Goal: Task Accomplishment & Management: Use online tool/utility

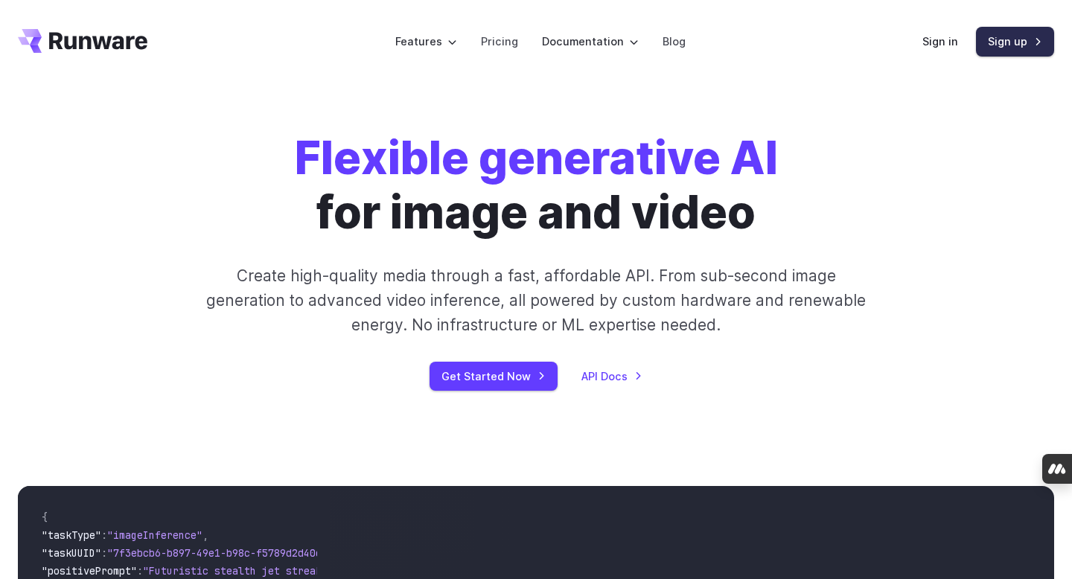
click at [1016, 43] on link "Sign up" at bounding box center [1015, 41] width 78 height 29
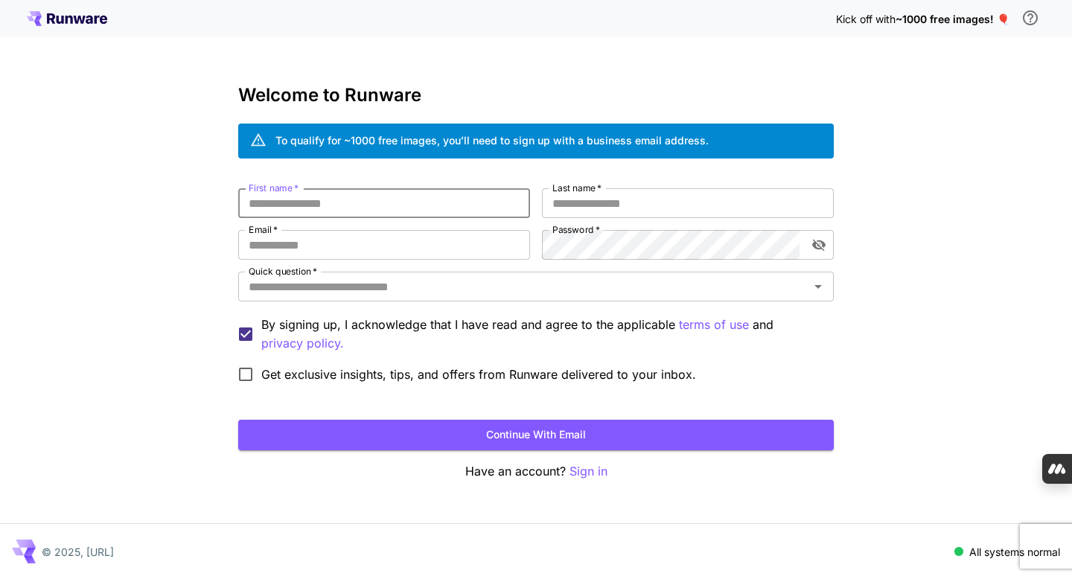
click at [368, 206] on input "First name   *" at bounding box center [384, 203] width 292 height 30
type input "******"
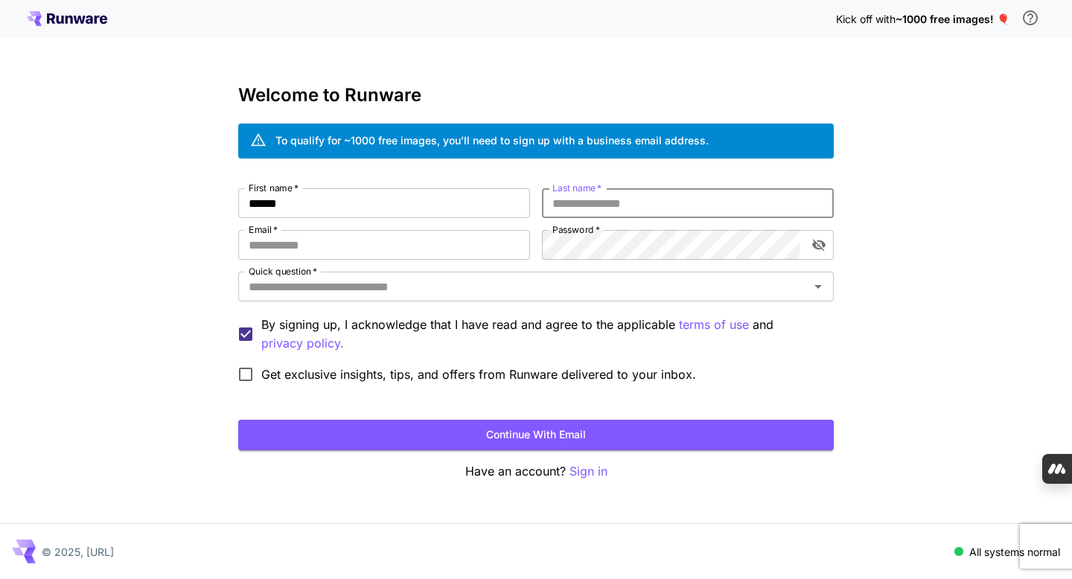
click at [574, 210] on input "Last name   *" at bounding box center [688, 203] width 292 height 30
click at [579, 206] on input "******" at bounding box center [688, 203] width 292 height 30
type input "******"
click at [374, 243] on input "Email   *" at bounding box center [384, 245] width 292 height 30
type input "**********"
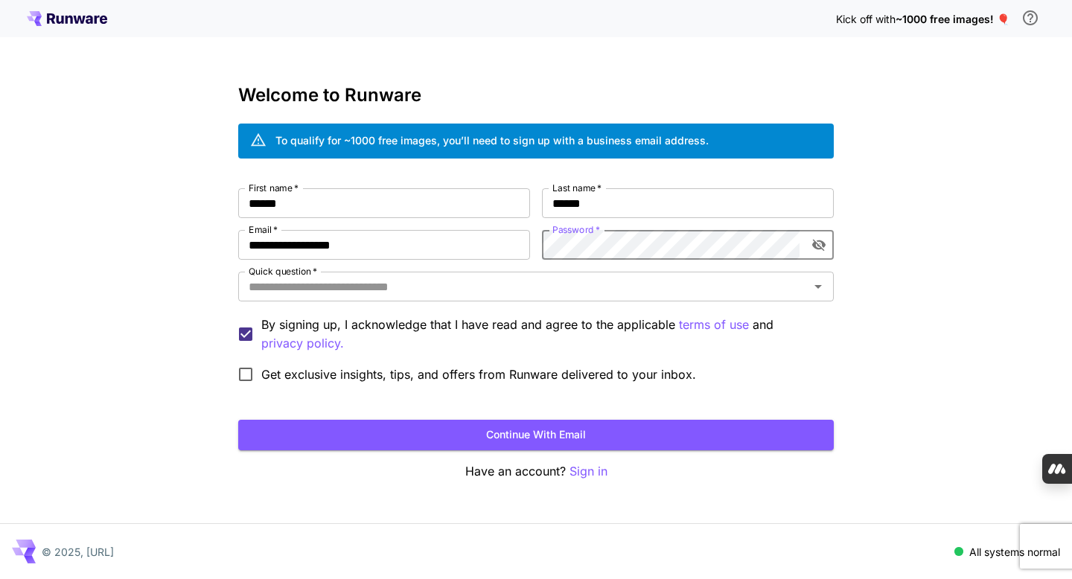
click at [171, 282] on div "**********" at bounding box center [536, 289] width 1072 height 579
click at [293, 289] on input "Quick question   *" at bounding box center [524, 286] width 562 height 21
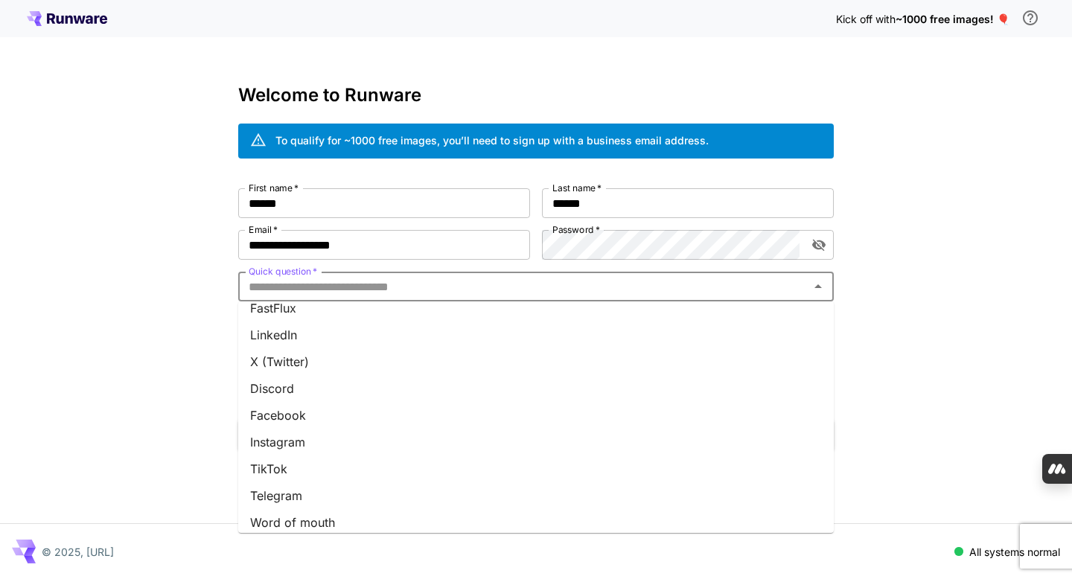
scroll to position [182, 0]
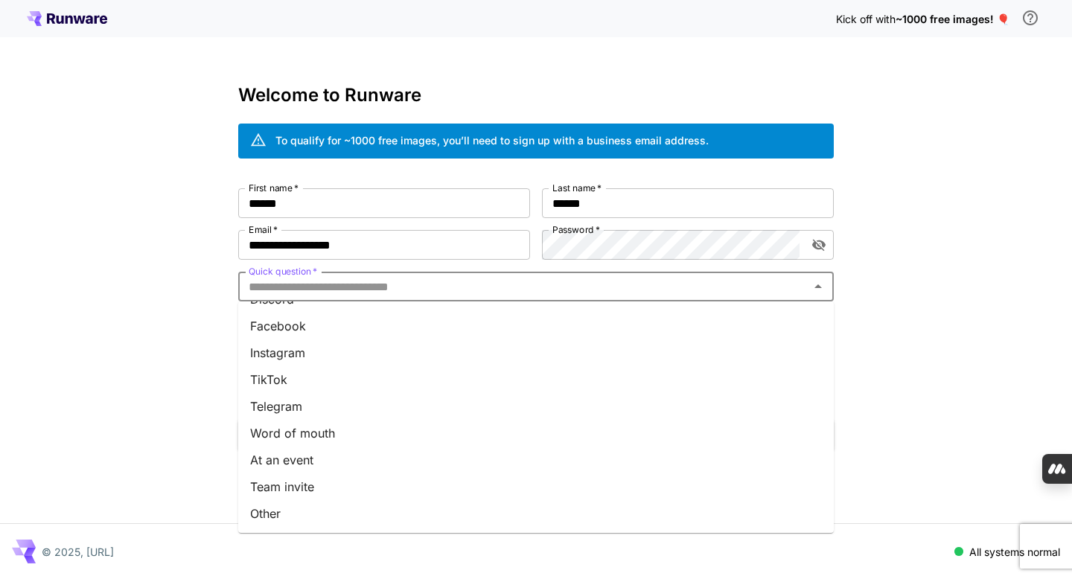
click at [282, 511] on li "Other" at bounding box center [536, 513] width 596 height 27
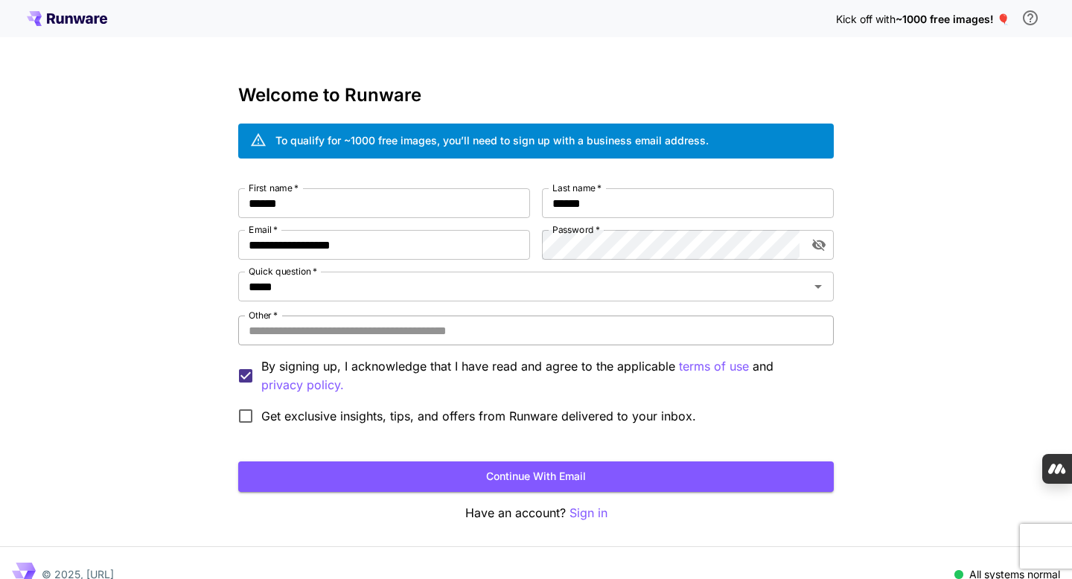
click at [296, 321] on input "Other   *" at bounding box center [536, 331] width 596 height 30
type input "********"
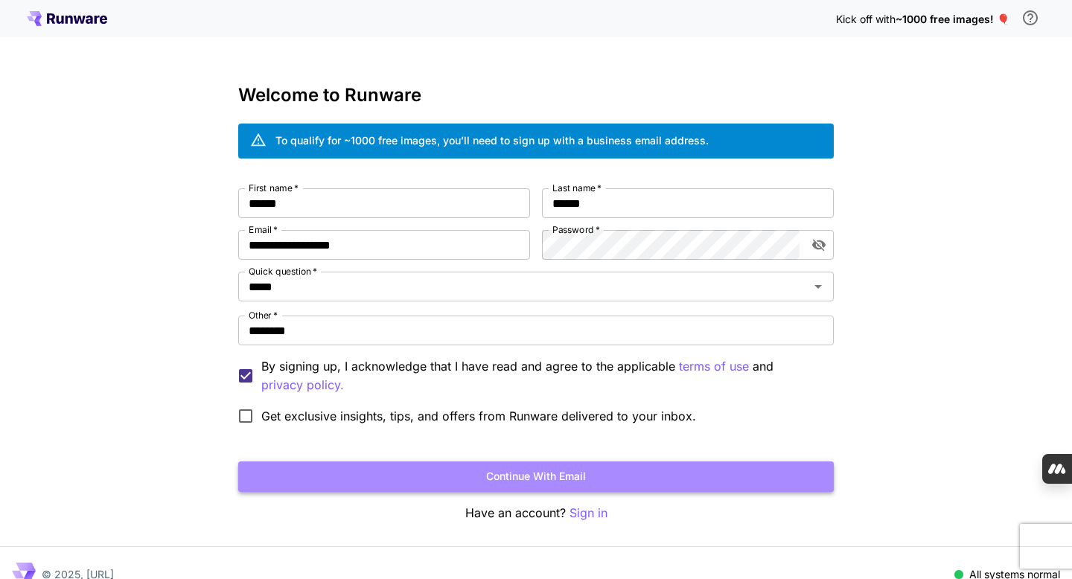
click at [498, 477] on button "Continue with email" at bounding box center [536, 477] width 596 height 31
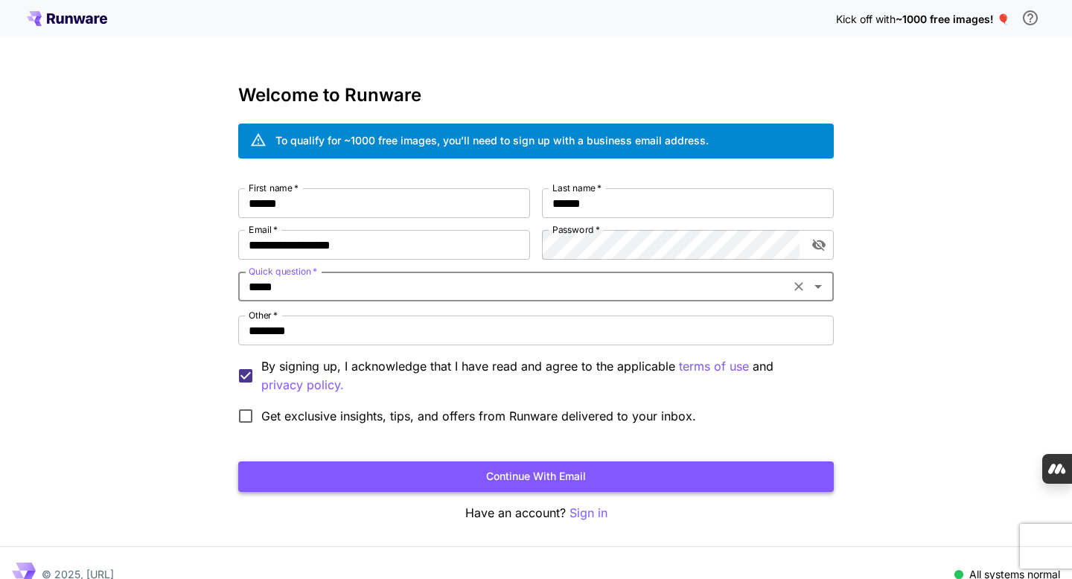
click at [592, 476] on button "Continue with email" at bounding box center [536, 477] width 596 height 31
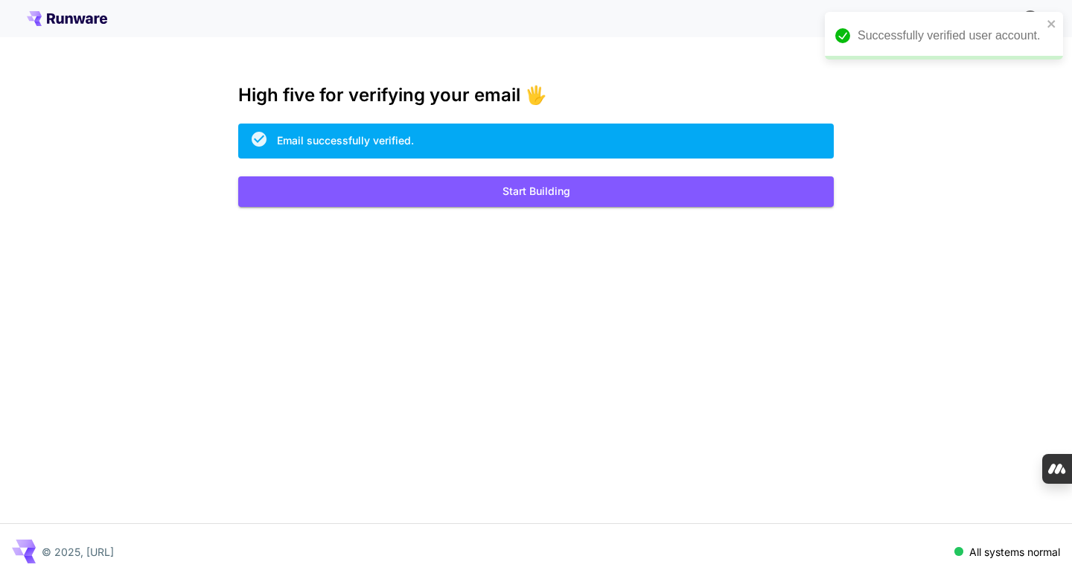
click at [588, 206] on div "Kick off with ~1000 free images! 🎈 High five for verifying your email 🖐️ Email …" at bounding box center [536, 289] width 1072 height 579
click at [588, 192] on button "Start Building" at bounding box center [536, 191] width 596 height 31
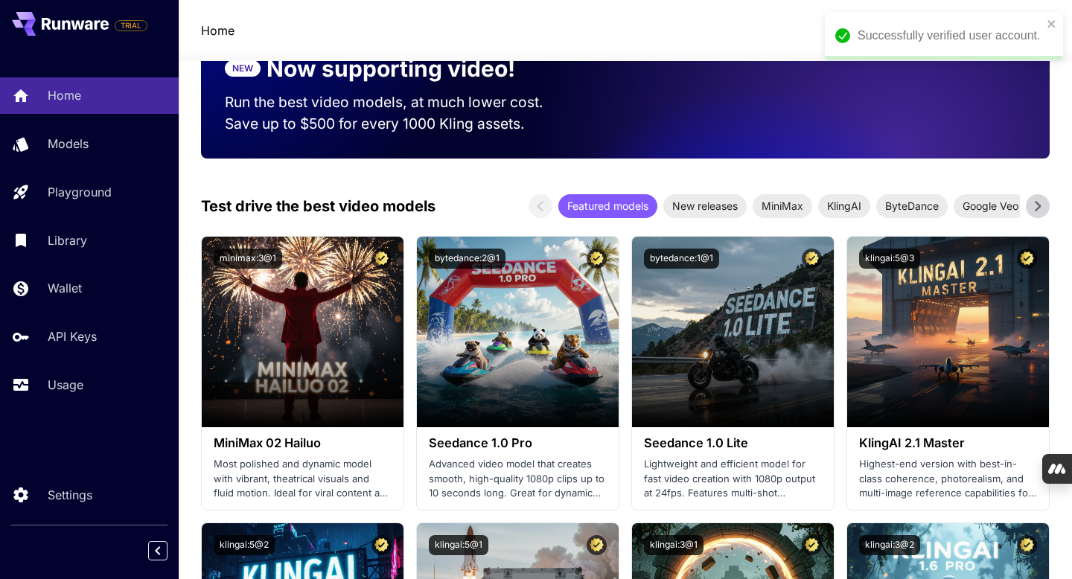
scroll to position [334, 0]
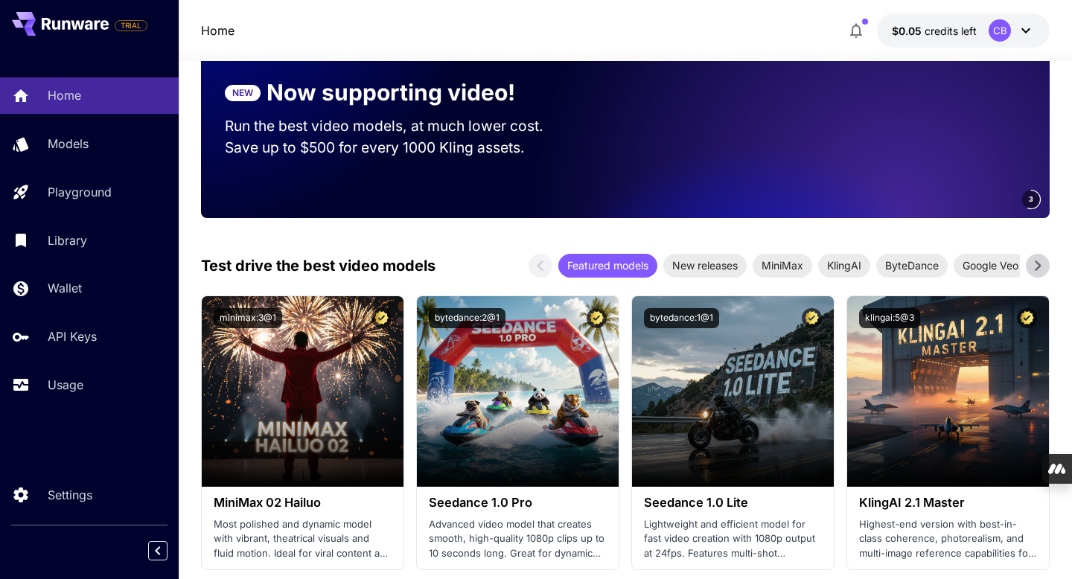
click at [1028, 32] on icon at bounding box center [1026, 31] width 18 height 18
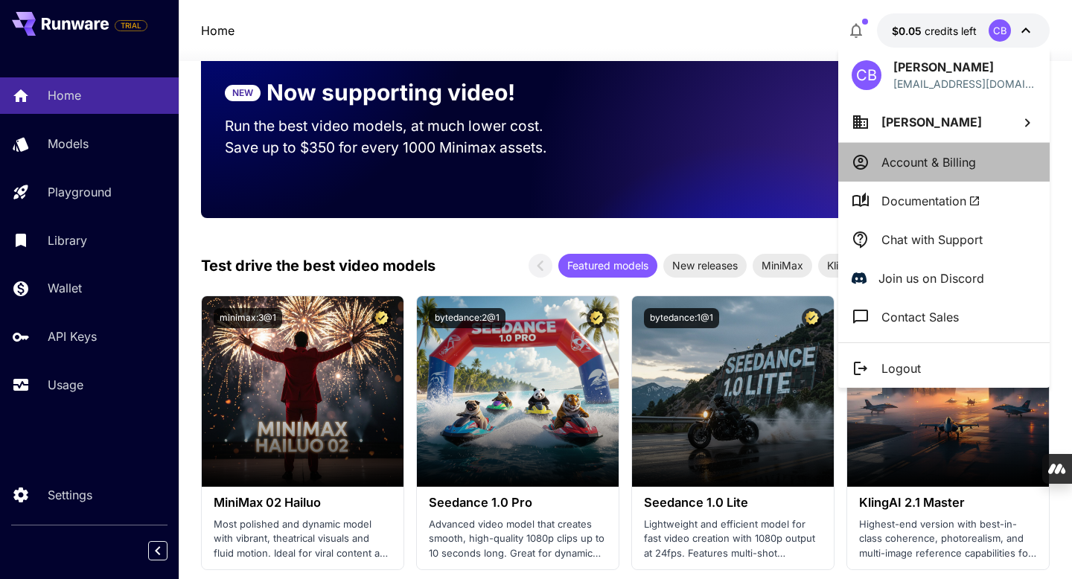
click at [944, 159] on p "Account & Billing" at bounding box center [929, 162] width 95 height 18
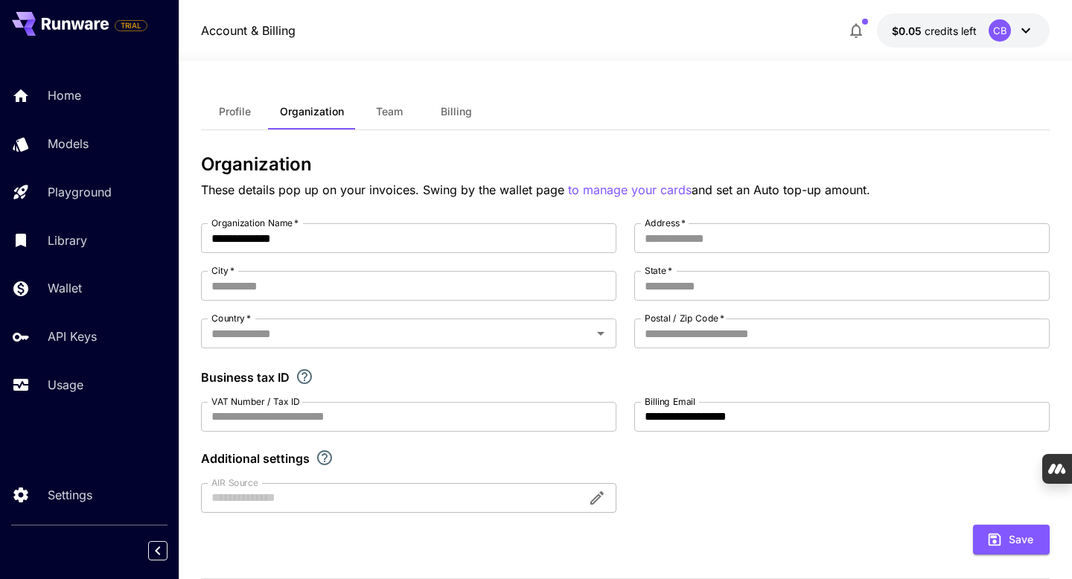
click at [468, 113] on span "Billing" at bounding box center [456, 111] width 31 height 13
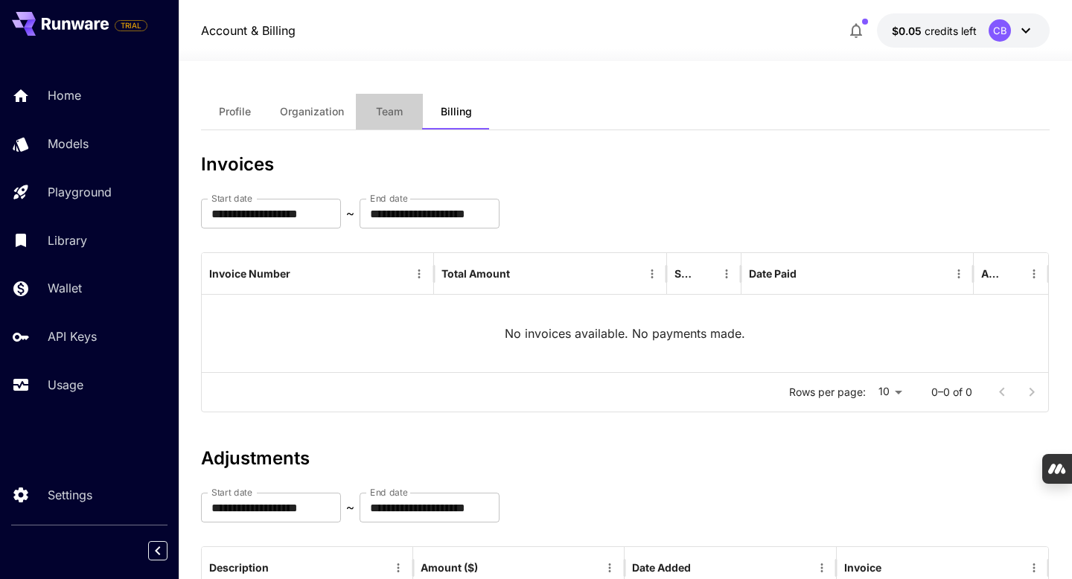
click at [396, 127] on button "Team" at bounding box center [389, 112] width 67 height 36
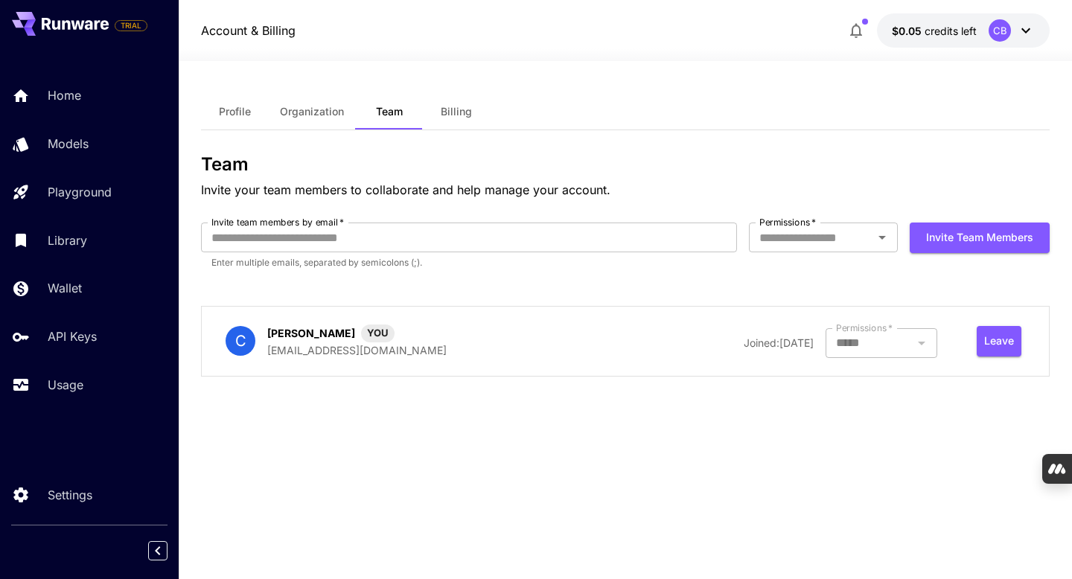
click at [313, 118] on button "Organization" at bounding box center [312, 112] width 88 height 36
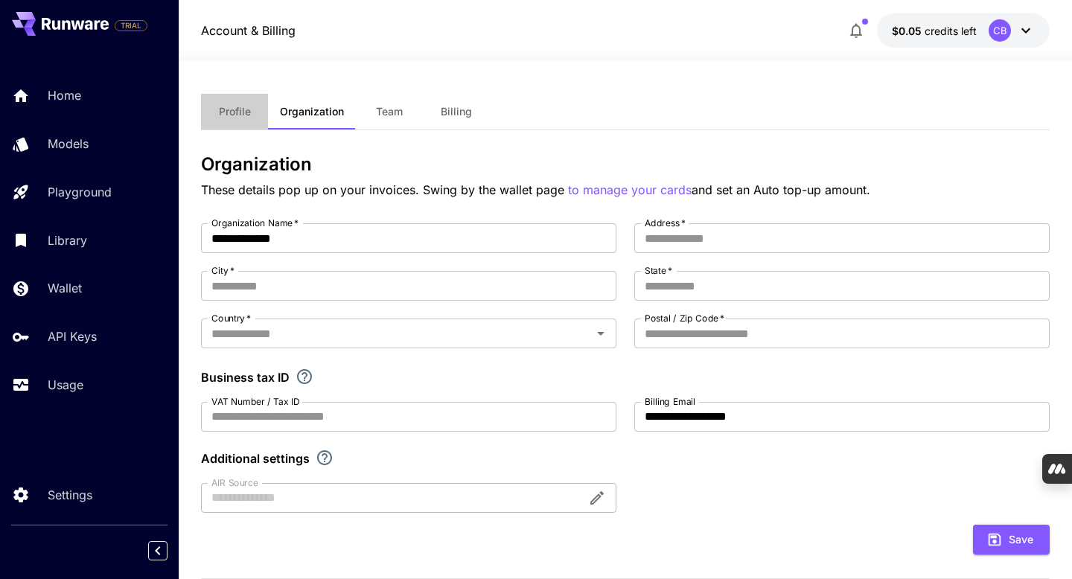
click at [237, 118] on button "Profile" at bounding box center [234, 112] width 67 height 36
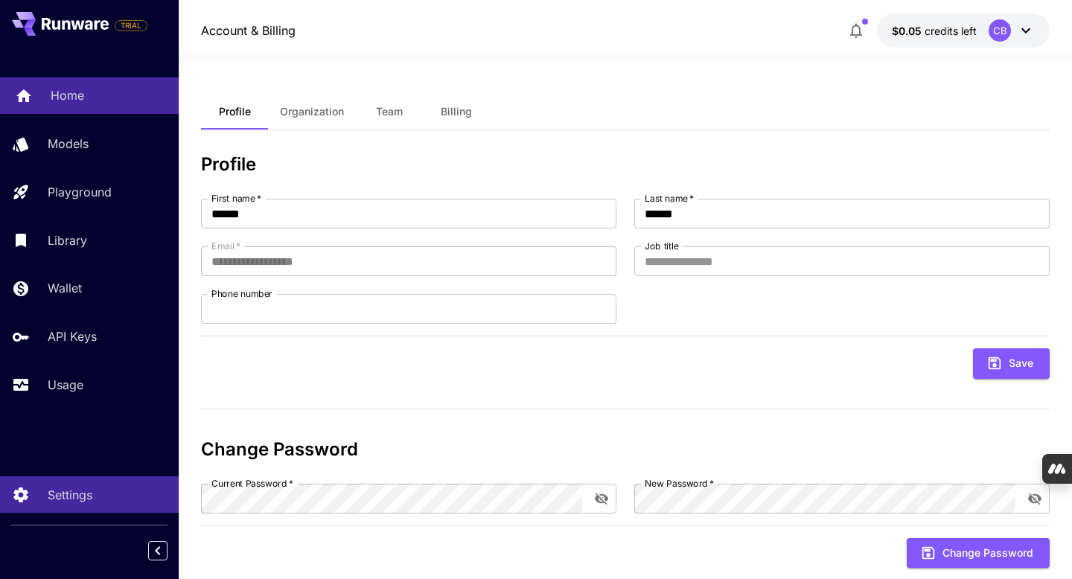
click at [73, 95] on p "Home" at bounding box center [68, 95] width 34 height 18
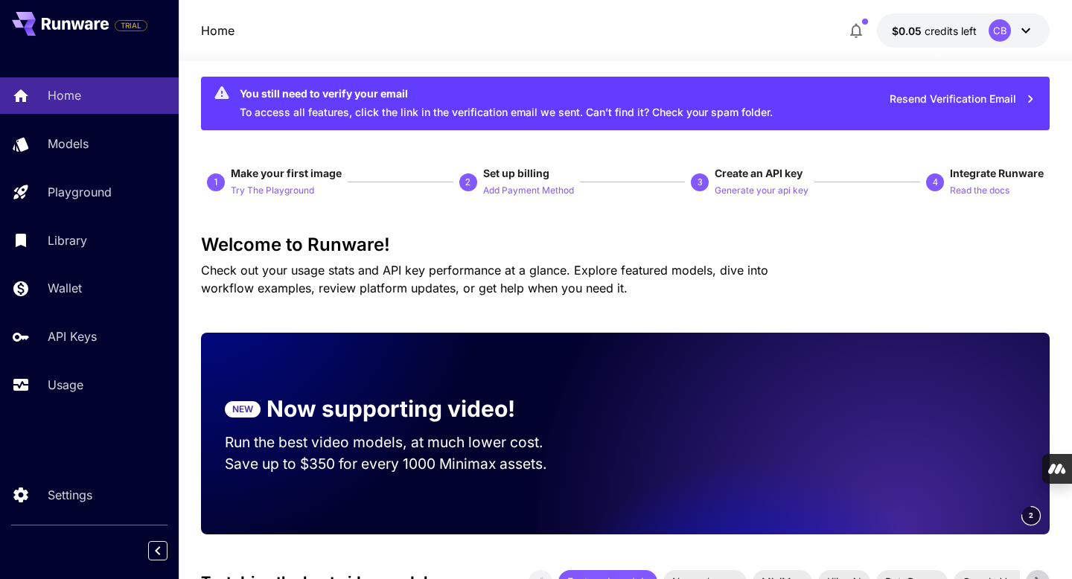
scroll to position [16, 0]
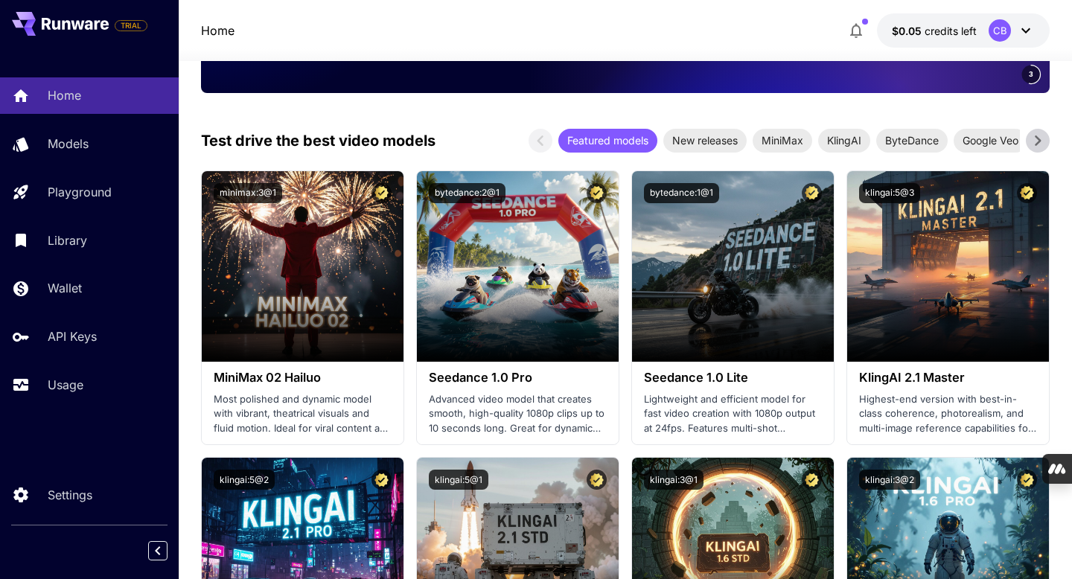
scroll to position [370, 0]
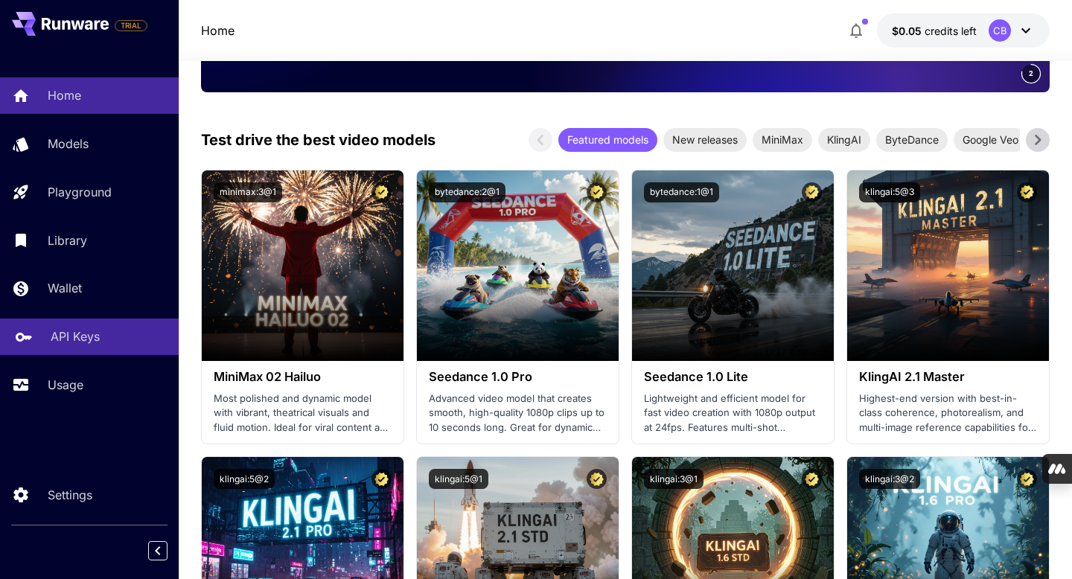
click at [71, 343] on p "API Keys" at bounding box center [75, 337] width 49 height 18
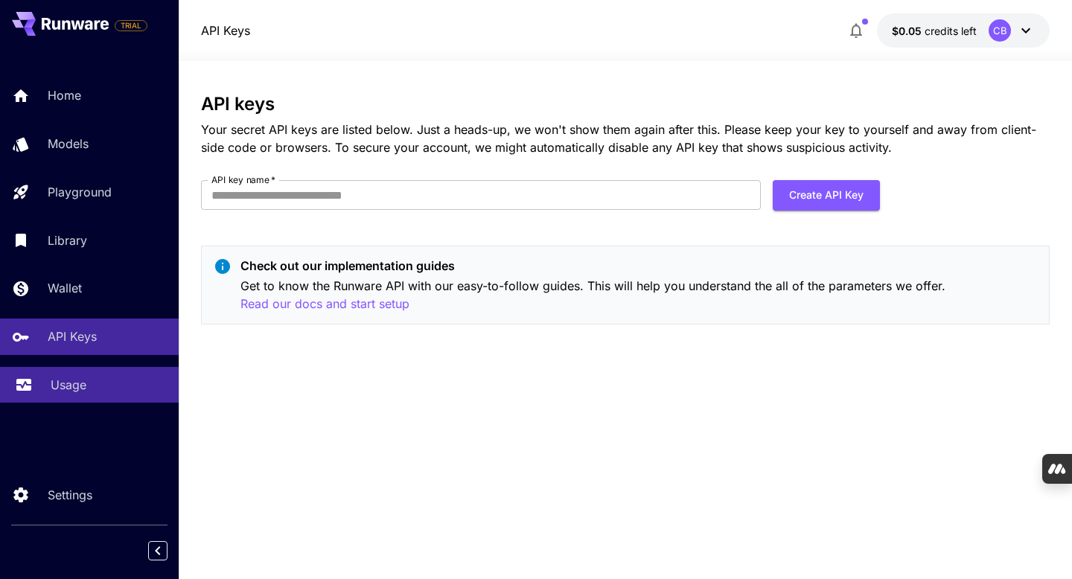
click at [71, 388] on p "Usage" at bounding box center [69, 385] width 36 height 18
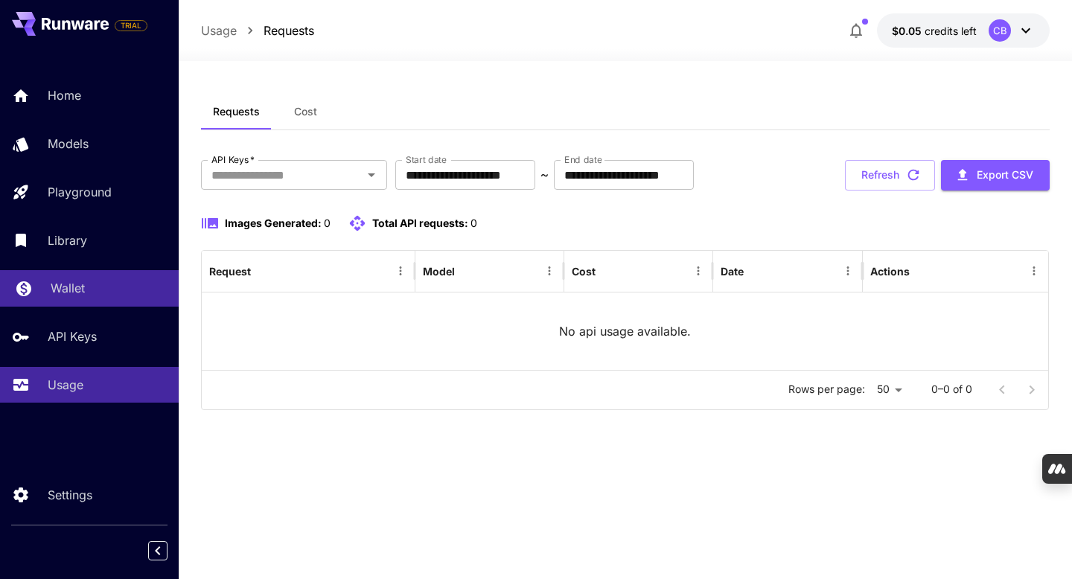
click at [65, 288] on p "Wallet" at bounding box center [68, 288] width 34 height 18
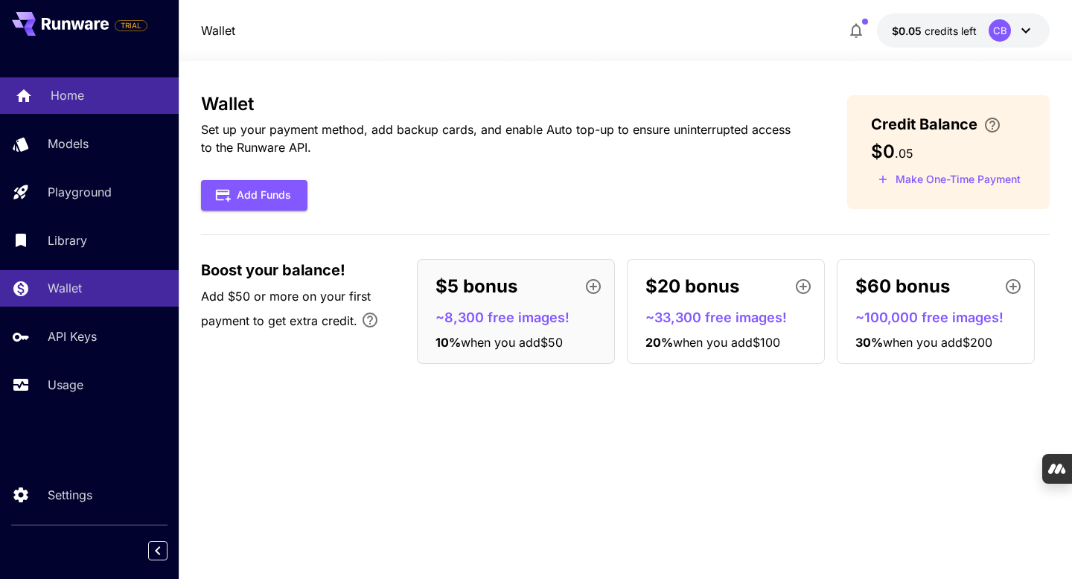
click at [83, 98] on p "Home" at bounding box center [68, 95] width 34 height 18
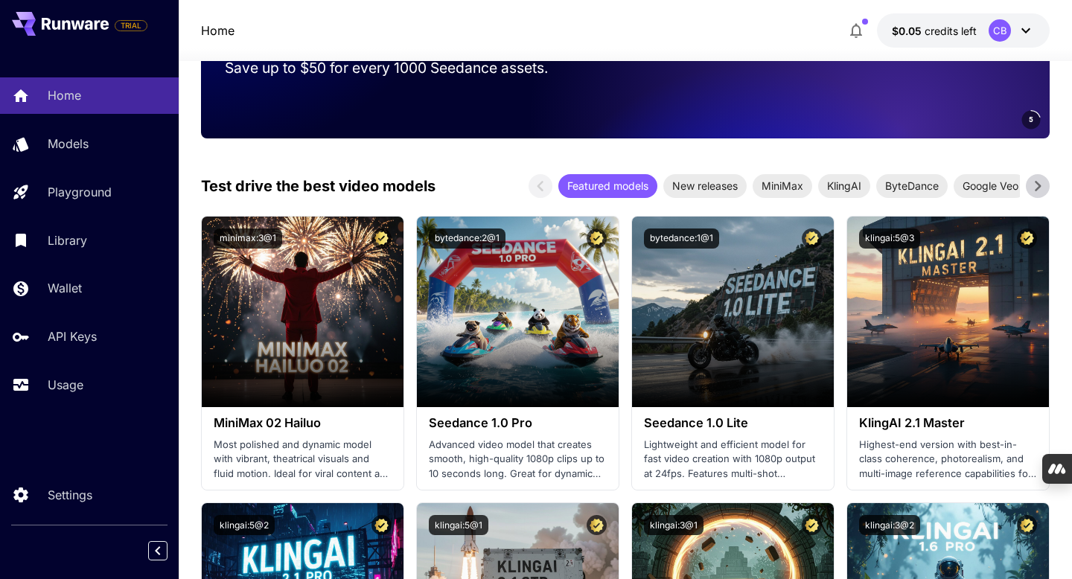
scroll to position [332, 0]
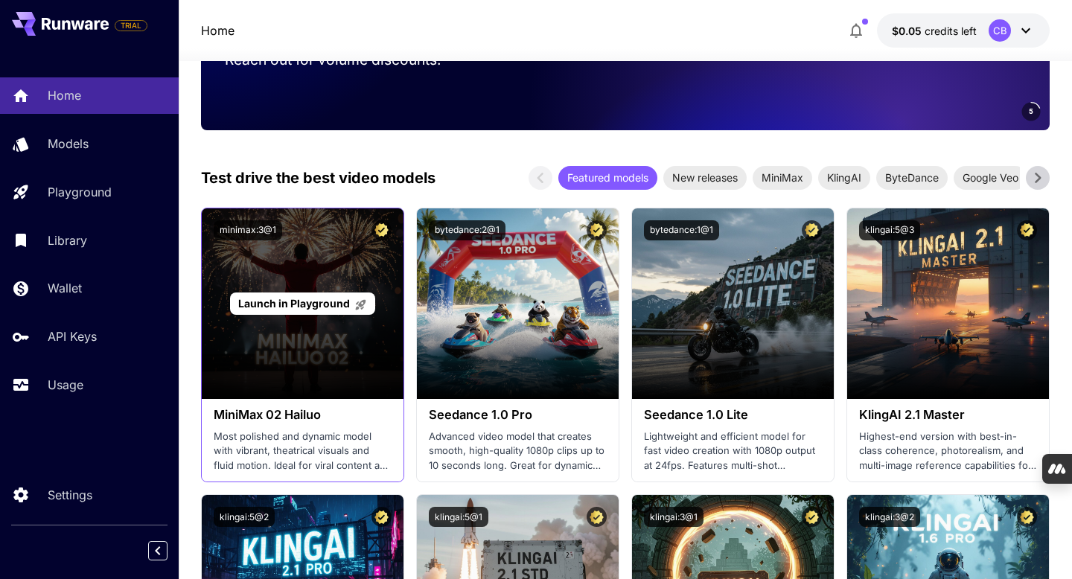
click at [319, 299] on span "Launch in Playground" at bounding box center [294, 303] width 112 height 13
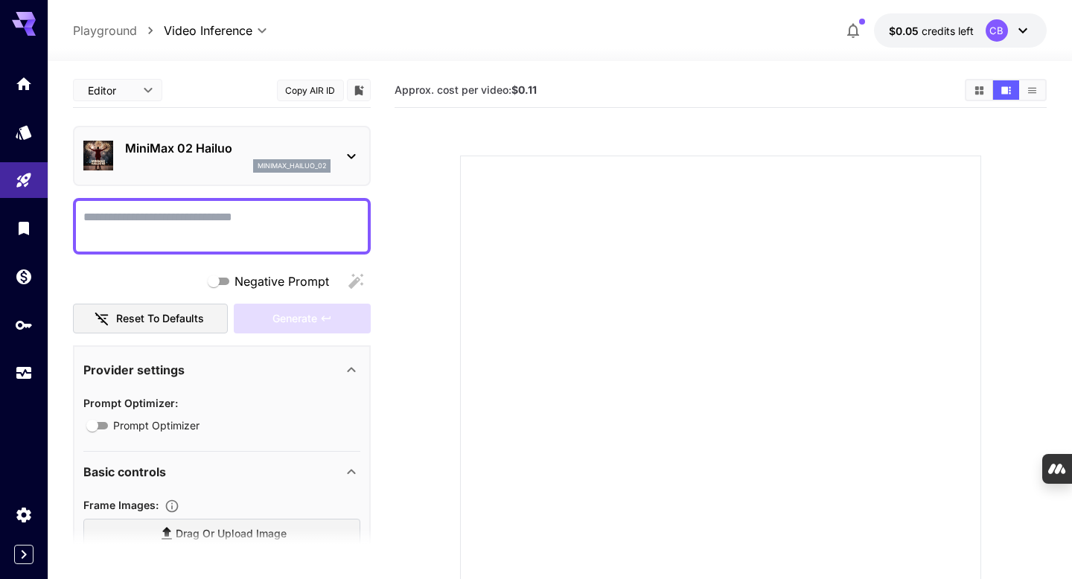
paste textarea "**********"
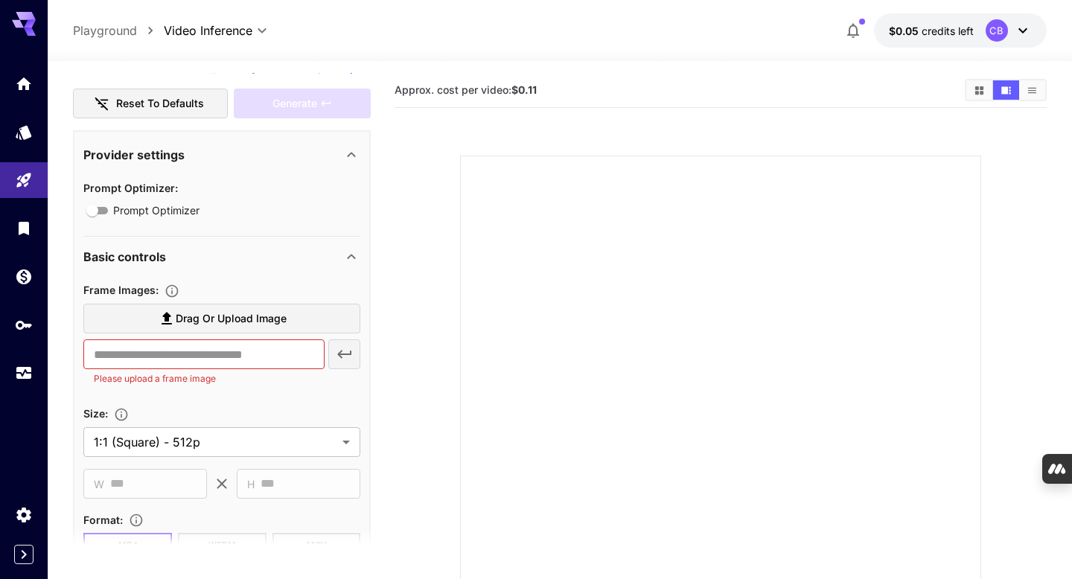
scroll to position [290, 0]
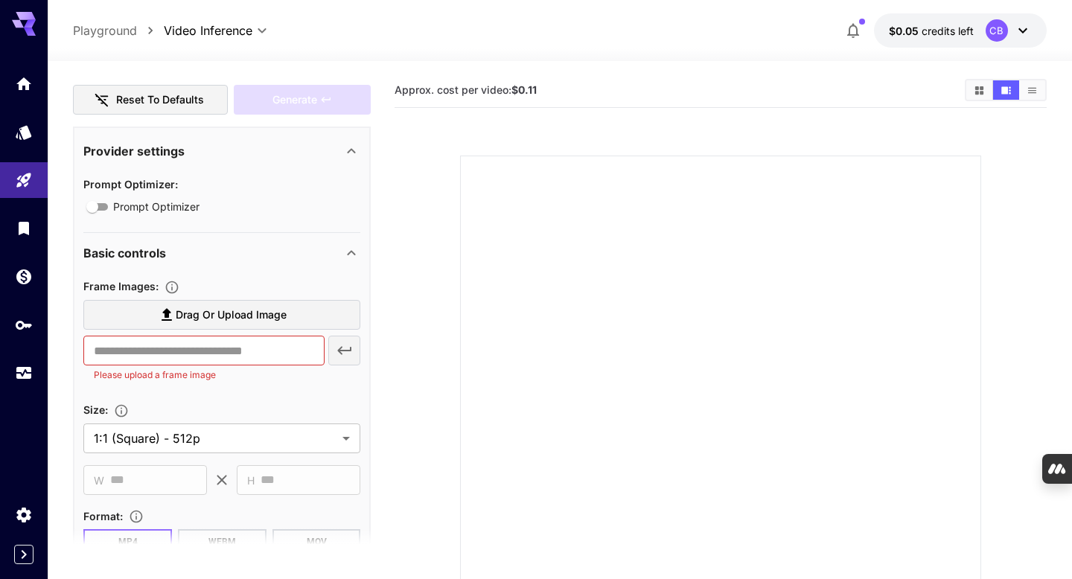
type textarea "**********"
click at [232, 383] on section "Drag or upload image ​ Please upload a frame image" at bounding box center [221, 344] width 277 height 89
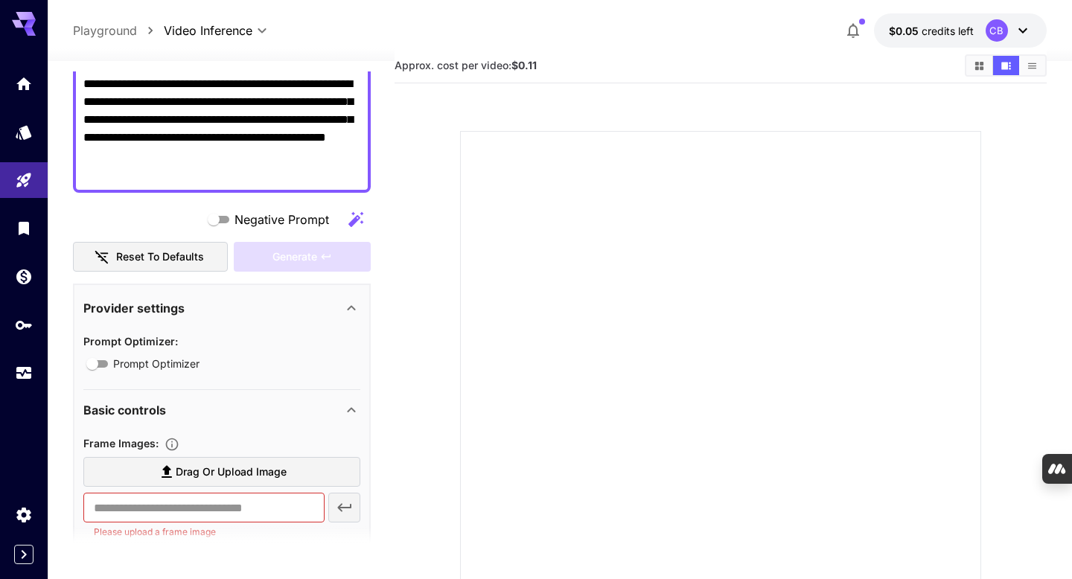
scroll to position [0, 0]
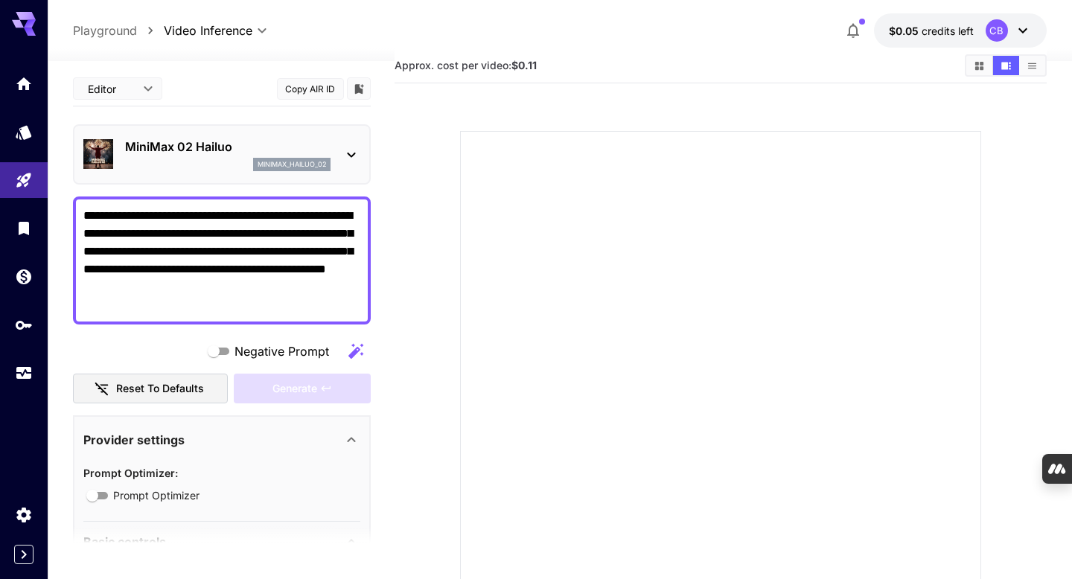
click at [170, 386] on button "Reset to defaults" at bounding box center [150, 389] width 155 height 31
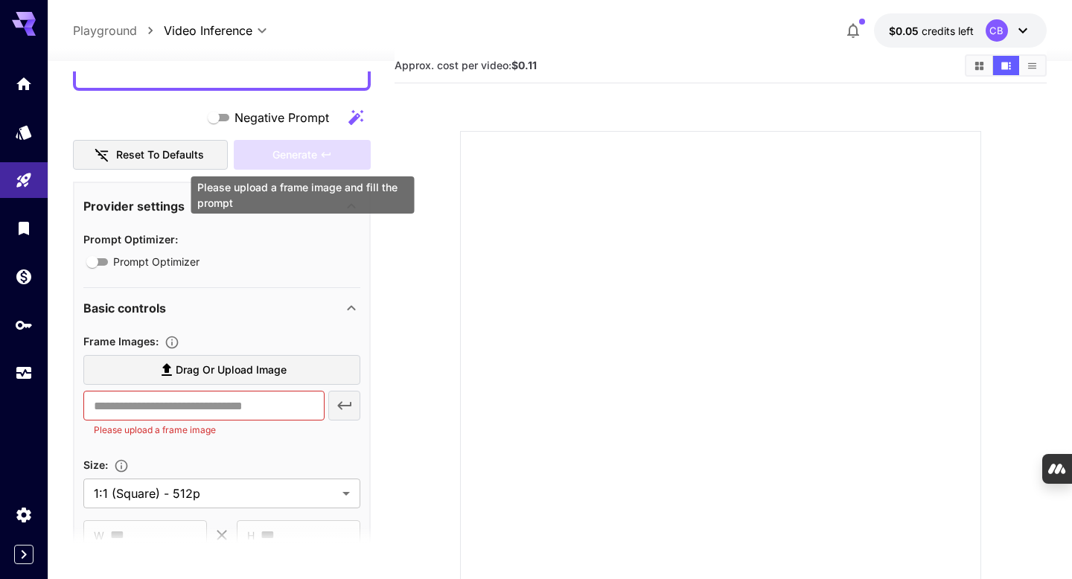
scroll to position [238, 0]
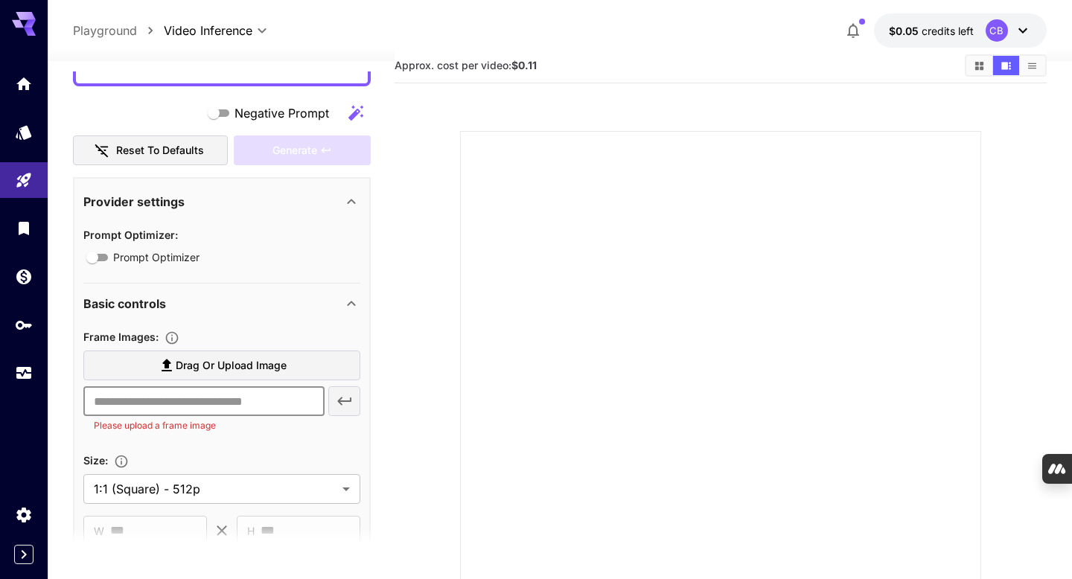
click at [249, 399] on input "text" at bounding box center [203, 401] width 241 height 30
click at [340, 401] on div "​ Please upload a frame image" at bounding box center [221, 409] width 277 height 47
click at [271, 366] on span "Drag or upload image" at bounding box center [231, 366] width 111 height 19
click at [0, 0] on input "Drag or upload image" at bounding box center [0, 0] width 0 height 0
click at [343, 402] on div "​ Please upload a frame image" at bounding box center [221, 409] width 277 height 47
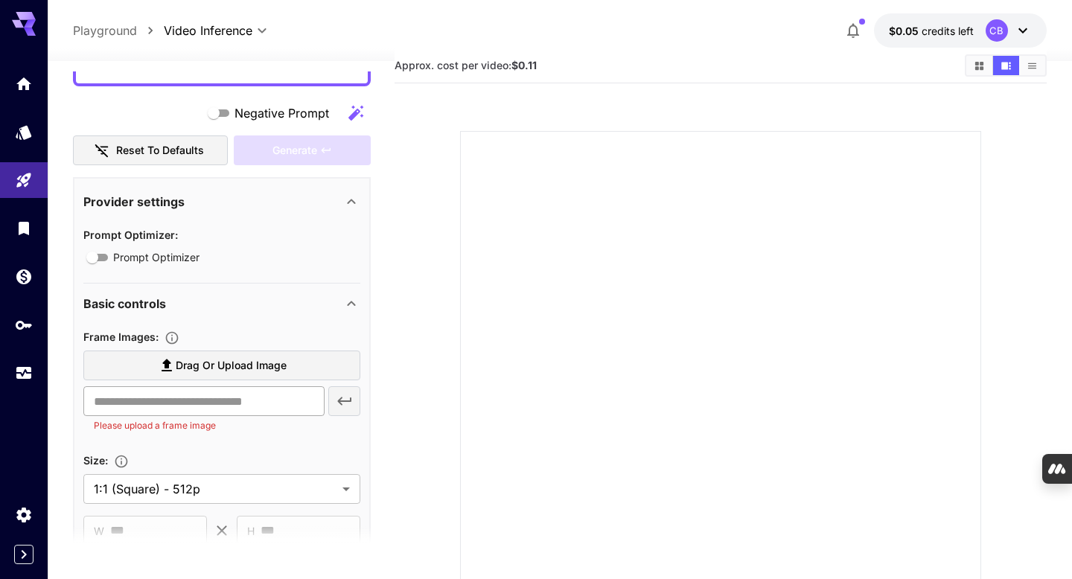
click at [281, 402] on input "text" at bounding box center [203, 401] width 241 height 30
click at [214, 359] on span "Drag or upload image" at bounding box center [231, 366] width 111 height 19
click at [0, 0] on input "Drag or upload image" at bounding box center [0, 0] width 0 height 0
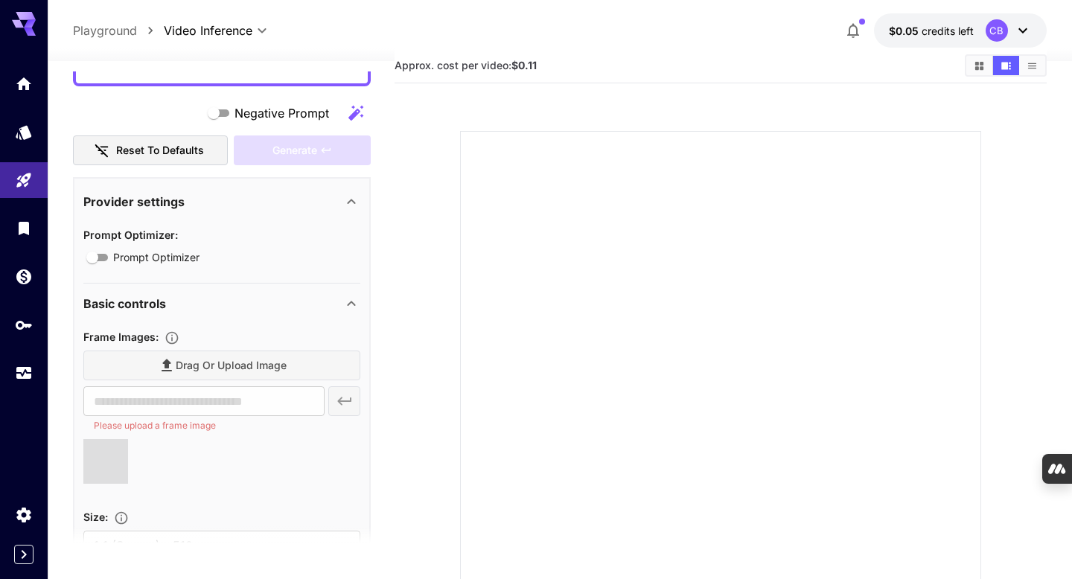
type input "**********"
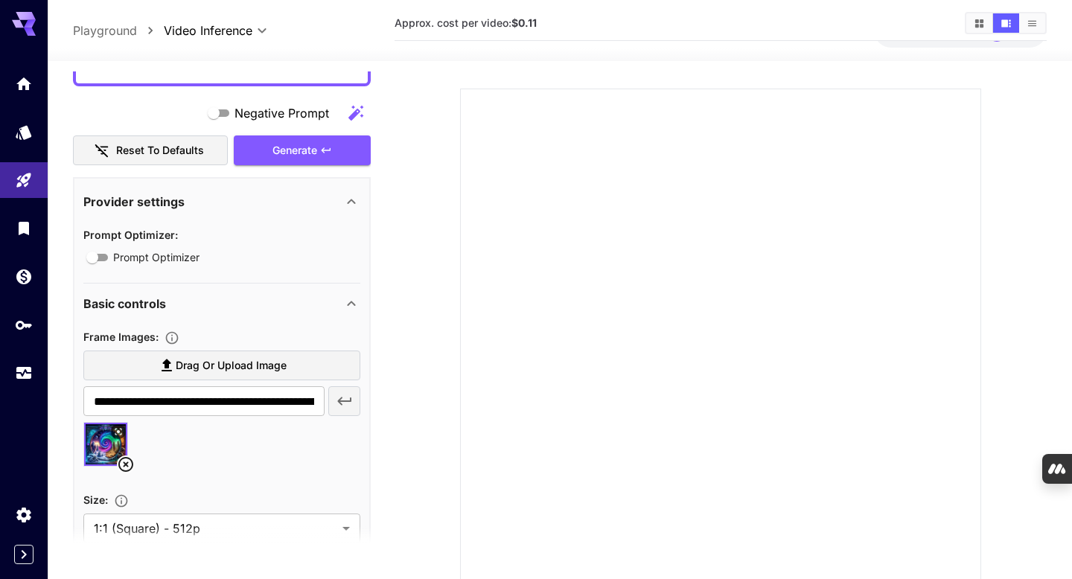
scroll to position [0, 0]
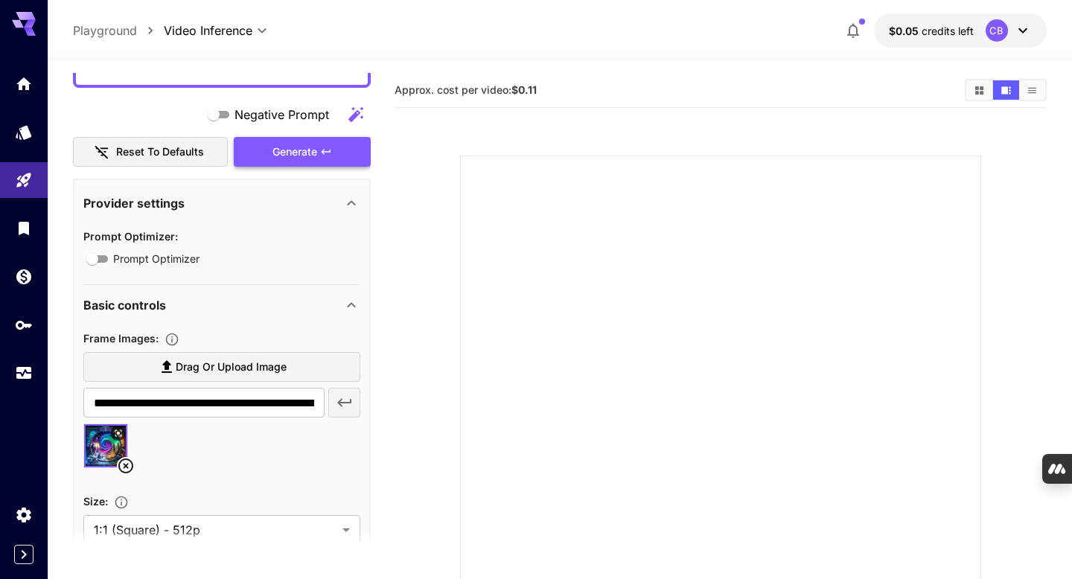
click at [282, 149] on div "Generate" at bounding box center [302, 152] width 137 height 31
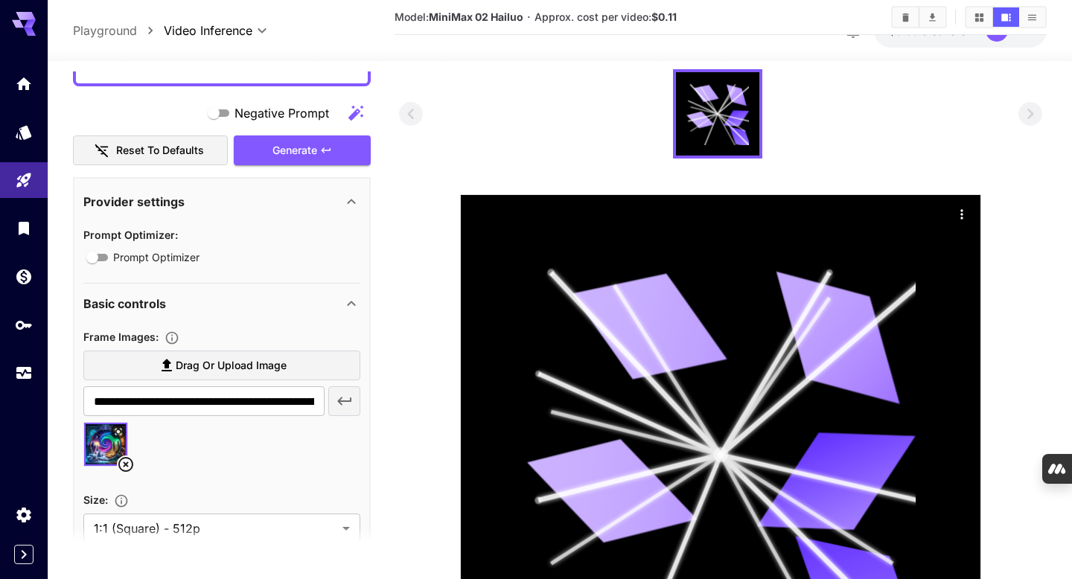
scroll to position [318, 0]
